Goal: Task Accomplishment & Management: Use online tool/utility

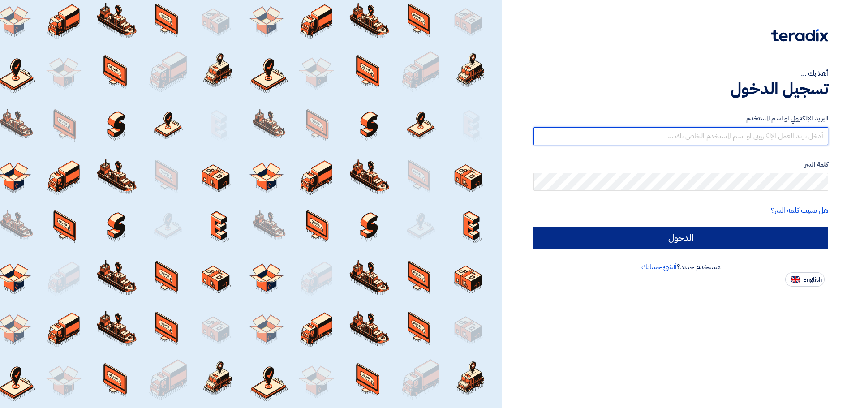
type input "[EMAIL_ADDRESS][DOMAIN_NAME]"
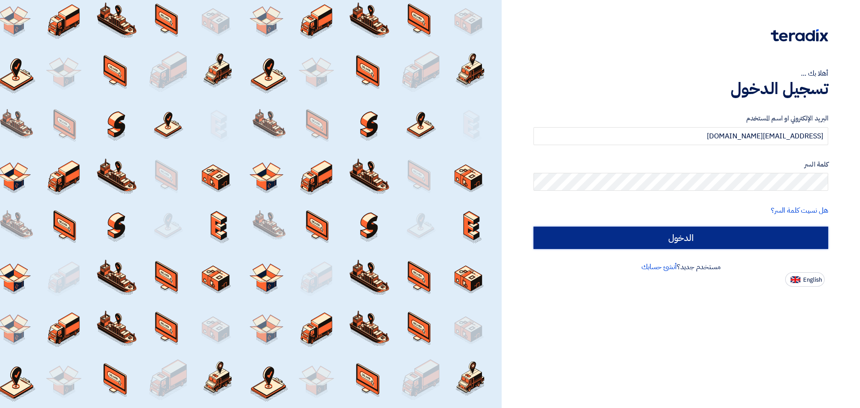
click at [703, 235] on input "الدخول" at bounding box center [680, 238] width 295 height 22
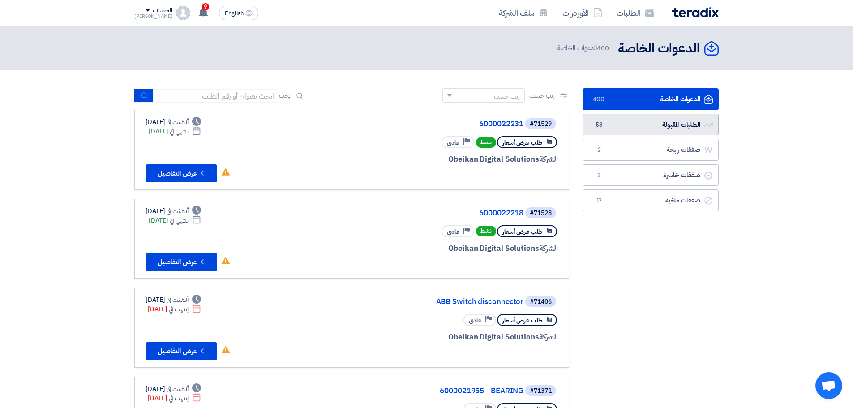
click at [671, 123] on link "الطلبات المقبولة الطلبات المقبولة 58" at bounding box center [651, 125] width 136 height 22
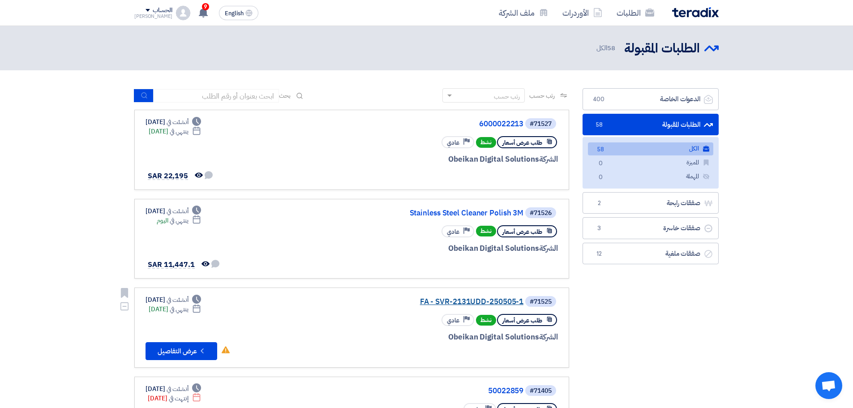
click at [485, 298] on link "FA - SVR-2131UDD-250505-1" at bounding box center [433, 302] width 179 height 8
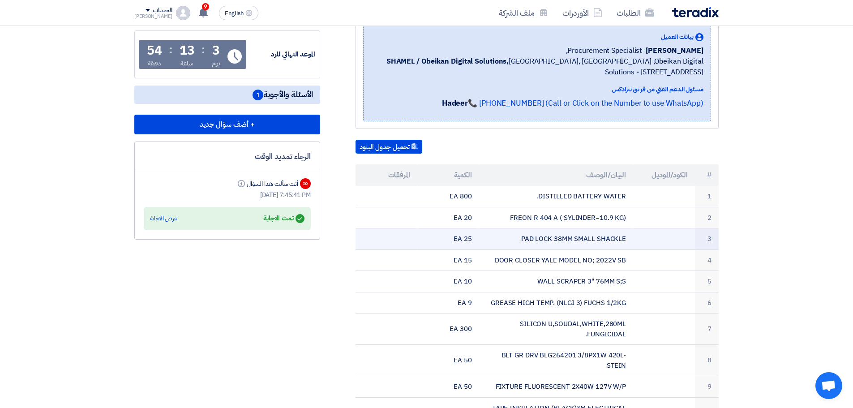
scroll to position [134, 0]
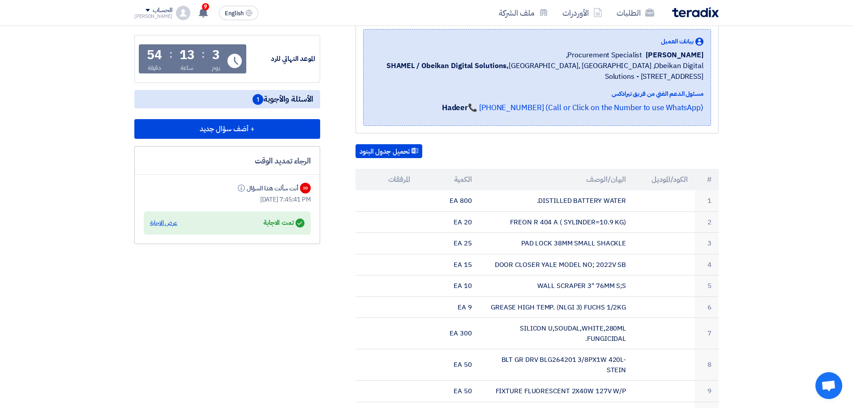
click at [162, 225] on div "عرض الاجابة" at bounding box center [163, 223] width 27 height 9
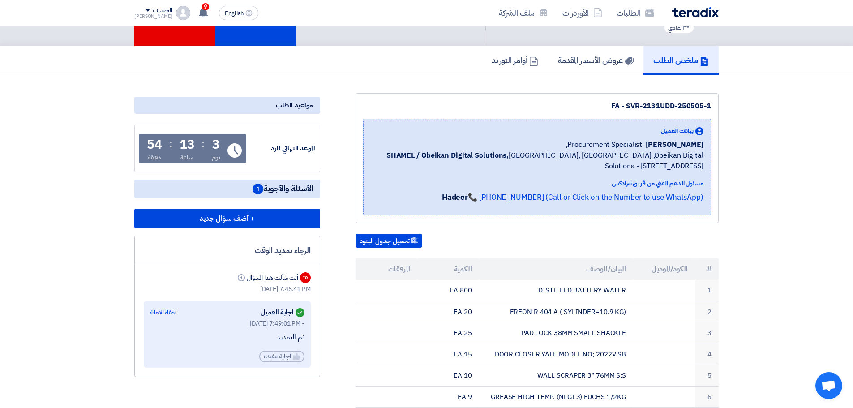
scroll to position [0, 0]
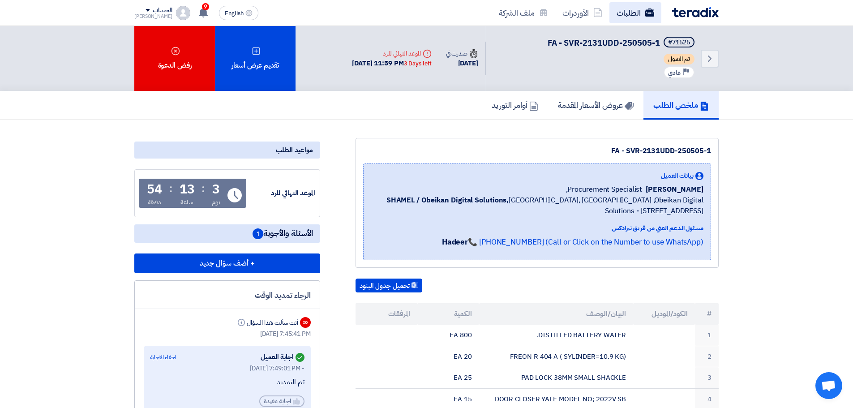
click at [628, 17] on link "الطلبات" at bounding box center [636, 12] width 52 height 21
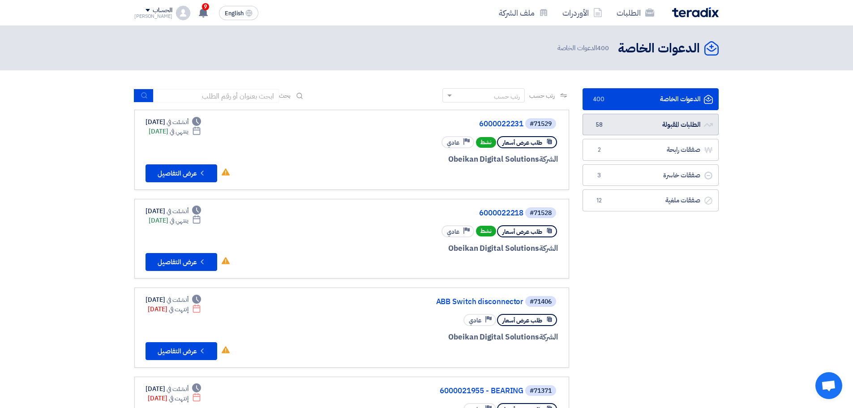
click at [674, 120] on link "الطلبات المقبولة الطلبات المقبولة 58" at bounding box center [651, 125] width 136 height 22
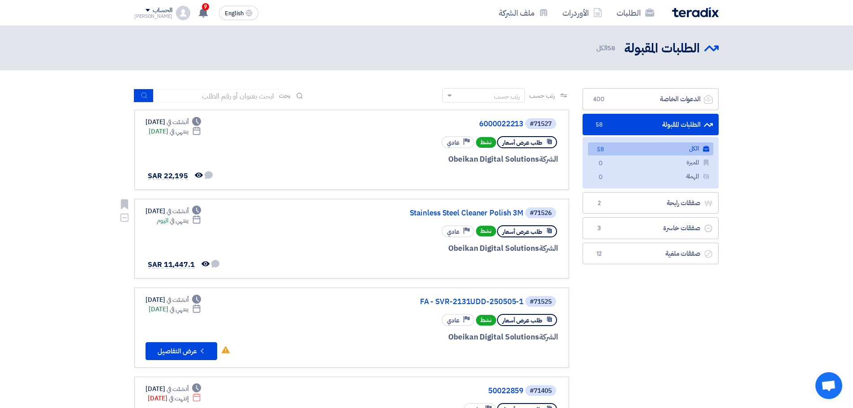
click at [452, 217] on div "#71526 Stainless Steel Cleaner Polish 3M" at bounding box center [450, 212] width 215 height 13
click at [462, 208] on div "#71526 Stainless Steel Cleaner Polish 3M" at bounding box center [450, 212] width 215 height 13
click at [464, 213] on link "Stainless Steel Cleaner Polish 3M" at bounding box center [433, 213] width 179 height 8
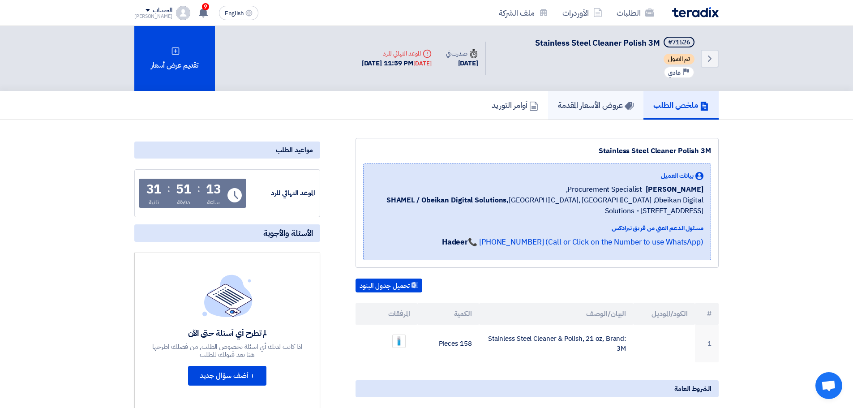
click at [580, 104] on h5 "عروض الأسعار المقدمة" at bounding box center [596, 105] width 76 height 10
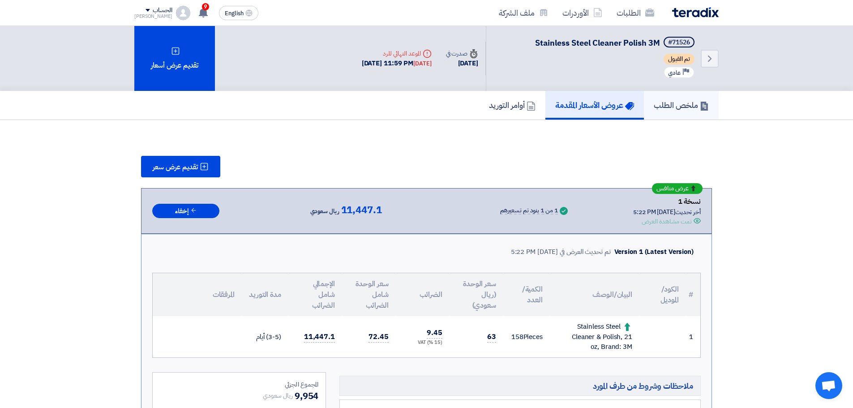
click at [671, 104] on h5 "ملخص الطلب" at bounding box center [681, 105] width 55 height 10
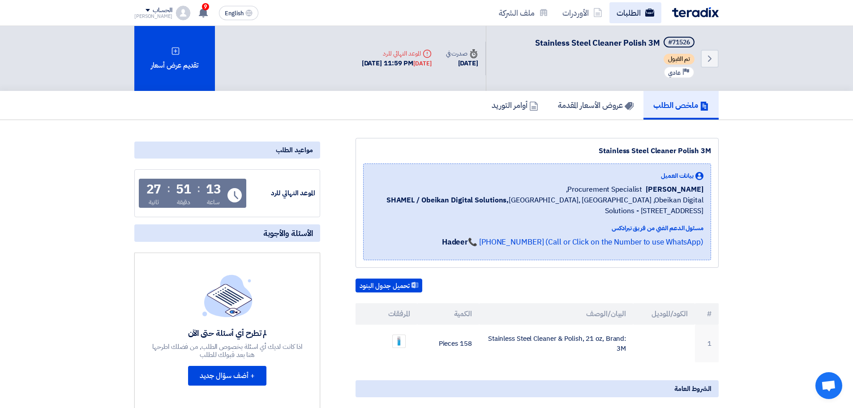
click at [635, 19] on link "الطلبات" at bounding box center [636, 12] width 52 height 21
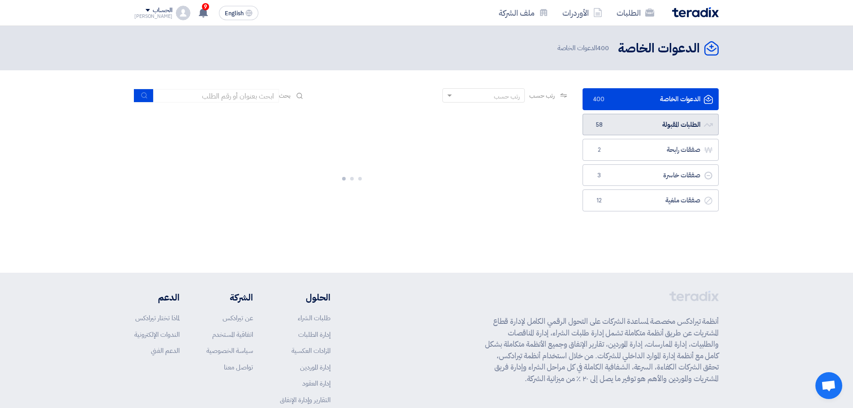
click at [606, 130] on link "الطلبات المقبولة الطلبات المقبولة 58" at bounding box center [651, 125] width 136 height 22
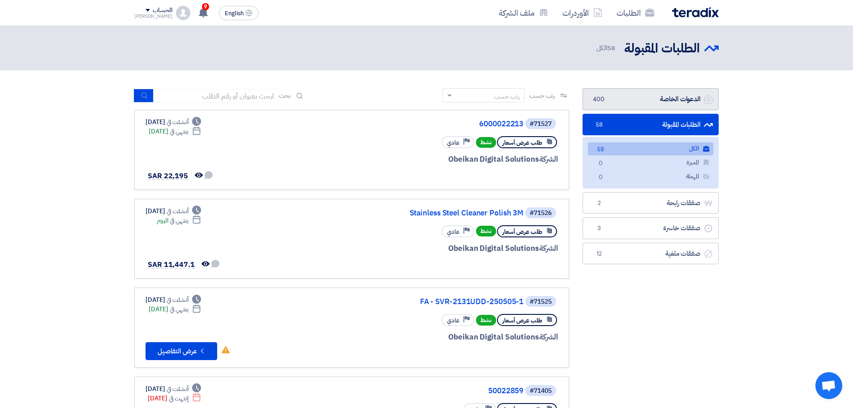
click at [619, 99] on link "الدعوات الخاصة الدعوات الخاصة 400" at bounding box center [651, 99] width 136 height 22
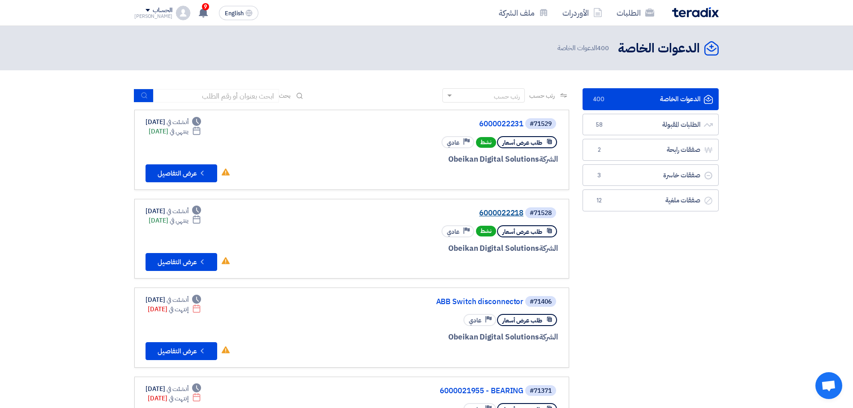
click at [505, 215] on link "6000022218" at bounding box center [433, 213] width 179 height 8
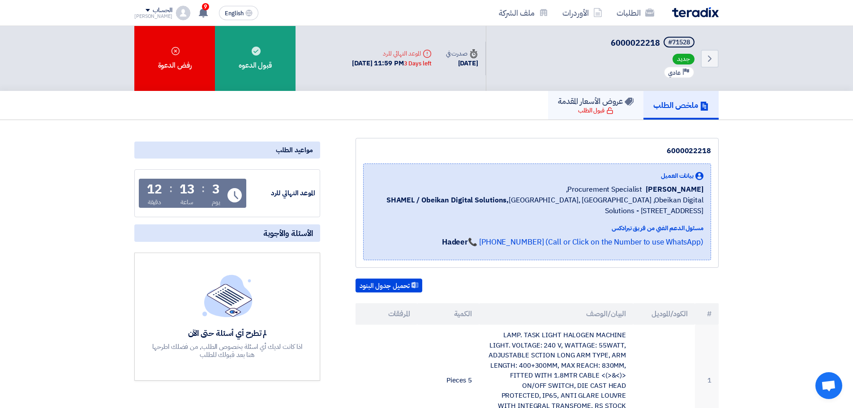
click at [582, 106] on h5 "عروض الأسعار المقدمة" at bounding box center [596, 101] width 76 height 10
click at [638, 14] on link "الطلبات" at bounding box center [636, 12] width 52 height 21
